Goal: Information Seeking & Learning: Learn about a topic

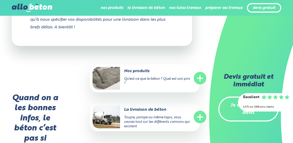
scroll to position [1122, 0]
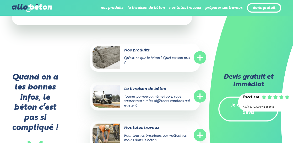
click at [197, 90] on circle at bounding box center [200, 96] width 13 height 13
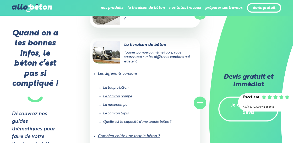
scroll to position [1171, 0]
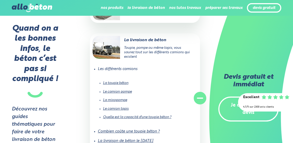
click at [120, 90] on link "Le camion pompe" at bounding box center [117, 91] width 29 height 3
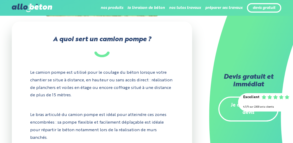
scroll to position [162, 0]
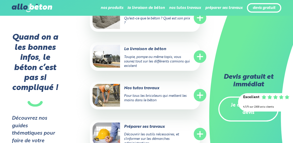
scroll to position [890, 0]
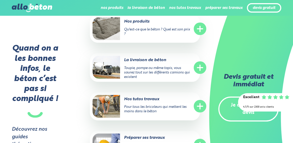
click at [202, 68] on line at bounding box center [199, 68] width 5 height 0
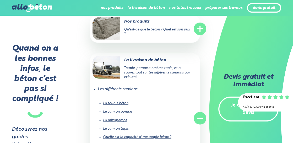
click at [118, 119] on link "La mixopompe" at bounding box center [115, 120] width 24 height 3
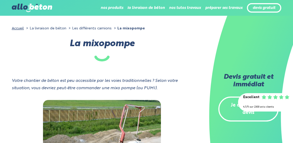
scroll to position [28, 0]
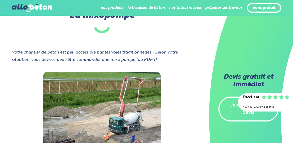
drag, startPoint x: 295, startPoint y: 16, endPoint x: 295, endPoint y: 20, distance: 3.7
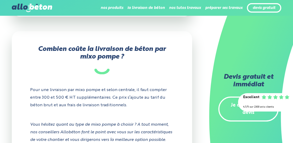
scroll to position [730, 0]
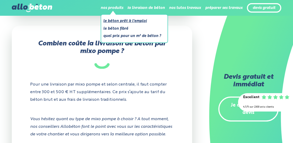
click at [121, 22] on link "Le béton prêt à l'emploi" at bounding box center [132, 21] width 58 height 7
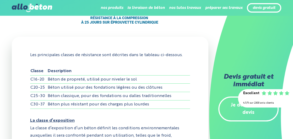
scroll to position [1237, 0]
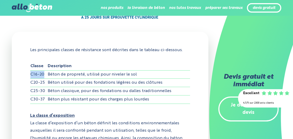
drag, startPoint x: 45, startPoint y: 59, endPoint x: 30, endPoint y: 60, distance: 15.3
click at [30, 70] on td "C16-20" at bounding box center [39, 74] width 18 height 8
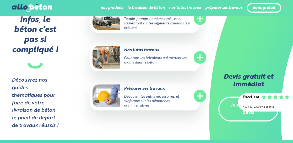
scroll to position [730, 0]
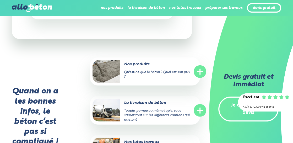
scroll to position [843, 0]
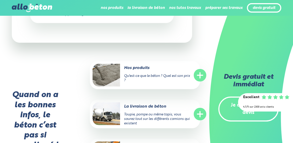
click at [200, 75] on line at bounding box center [199, 75] width 5 height 0
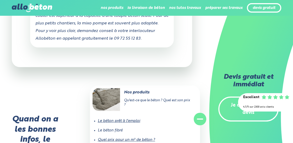
scroll to position [817, 0]
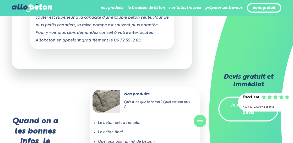
click at [119, 121] on link "Le béton prêt à l'emploi" at bounding box center [119, 123] width 42 height 4
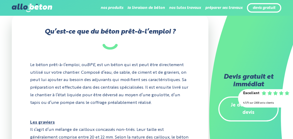
scroll to position [223, 0]
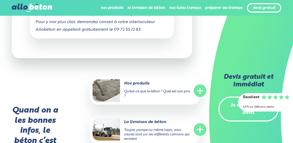
scroll to position [854, 0]
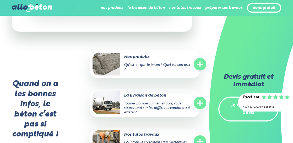
click at [200, 97] on circle at bounding box center [200, 103] width 13 height 13
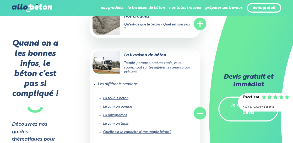
scroll to position [911, 0]
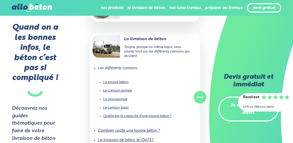
click at [114, 98] on link "La mixopompe" at bounding box center [115, 99] width 24 height 3
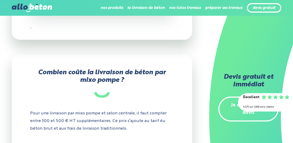
scroll to position [709, 0]
